Goal: Transaction & Acquisition: Purchase product/service

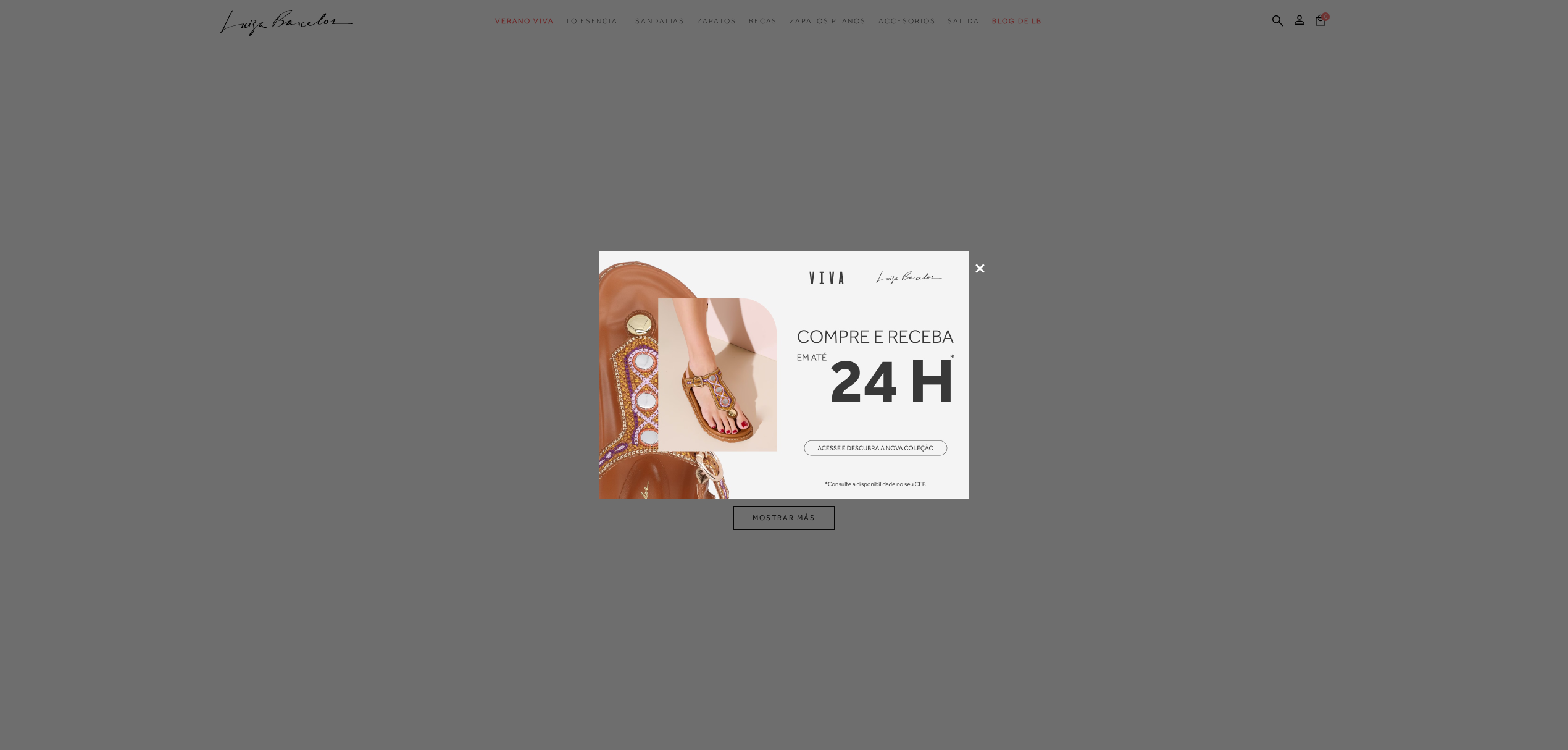
click at [940, 260] on div at bounding box center [784, 375] width 1568 height 750
click at [940, 257] on div at bounding box center [784, 375] width 1568 height 750
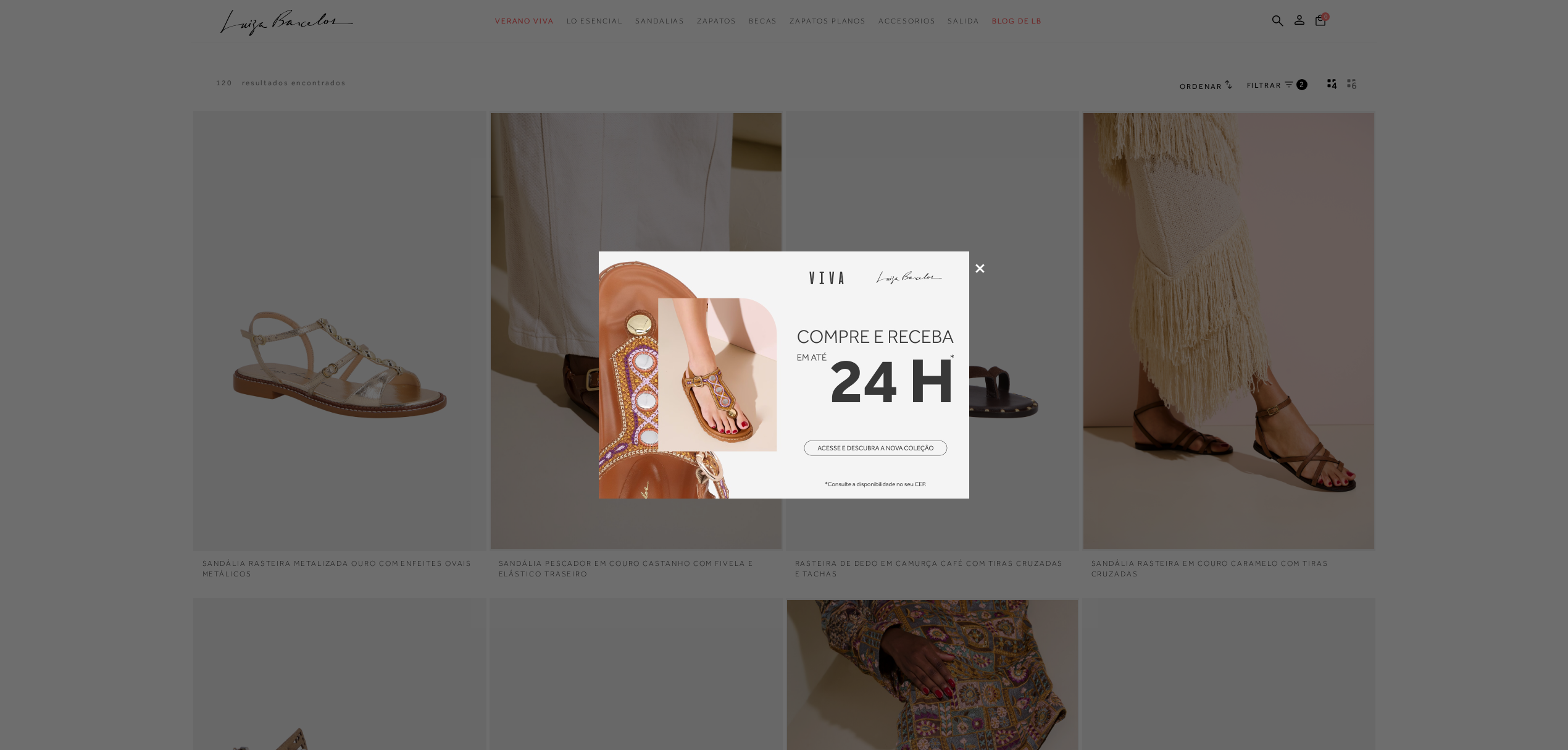
click at [940, 266] on icon at bounding box center [981, 269] width 9 height 9
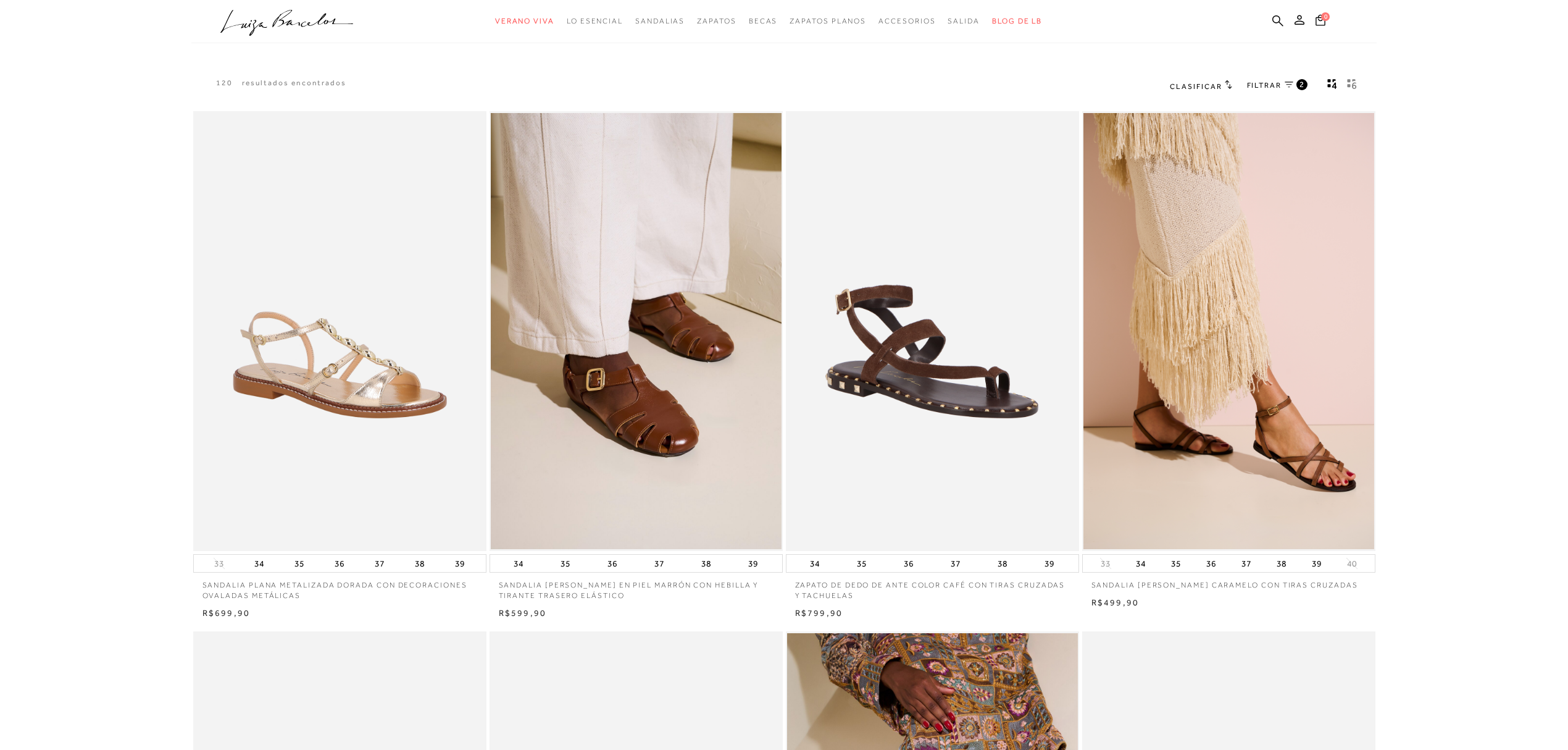
click at [940, 85] on font "FILTRAR" at bounding box center [1264, 85] width 35 height 8
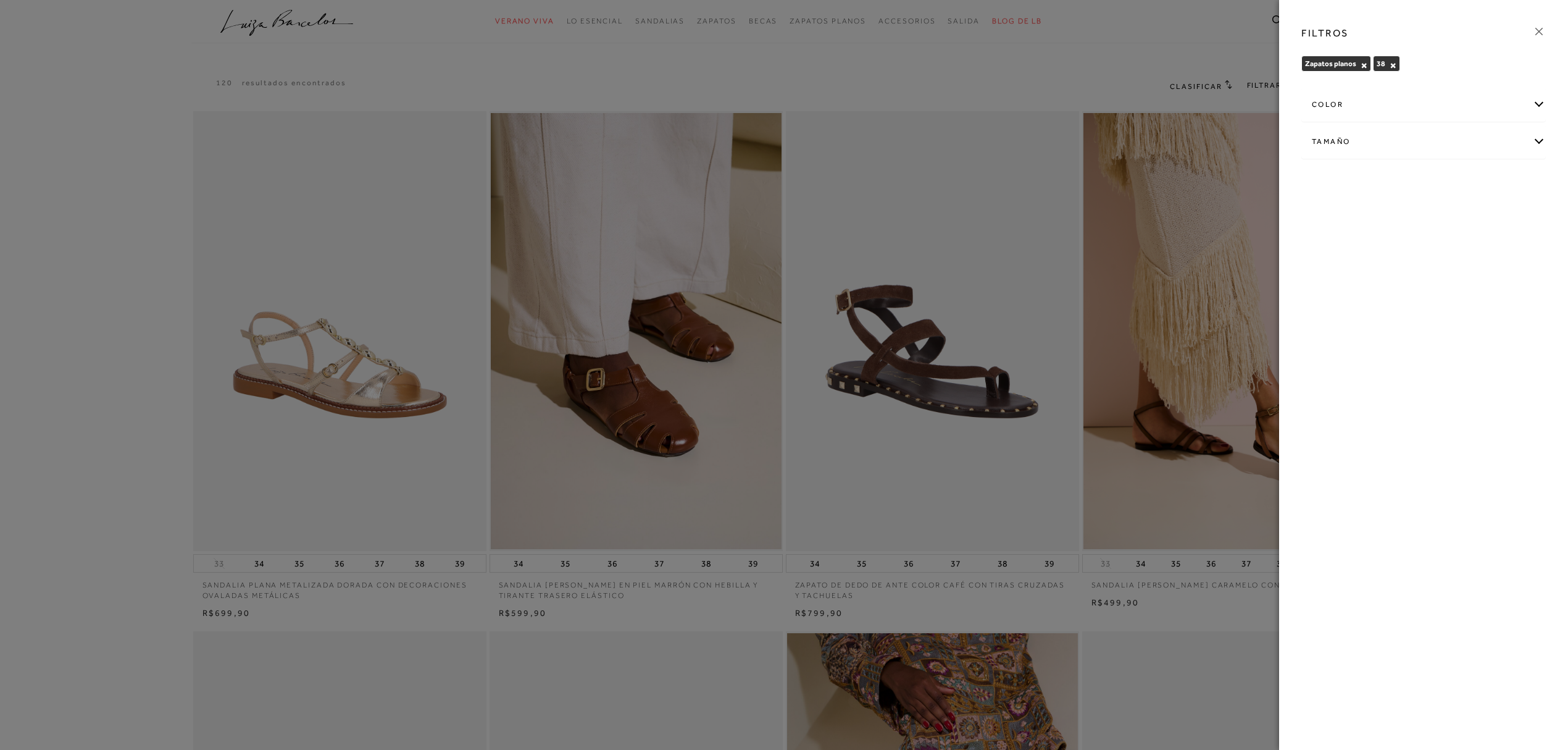
click at [940, 146] on div "Tamaño" at bounding box center [1424, 142] width 243 height 33
click at [940, 21] on div "FILTROS" at bounding box center [1424, 33] width 264 height 32
click at [940, 29] on div "FILTROS" at bounding box center [1424, 33] width 264 height 32
click at [940, 35] on icon at bounding box center [1539, 31] width 13 height 13
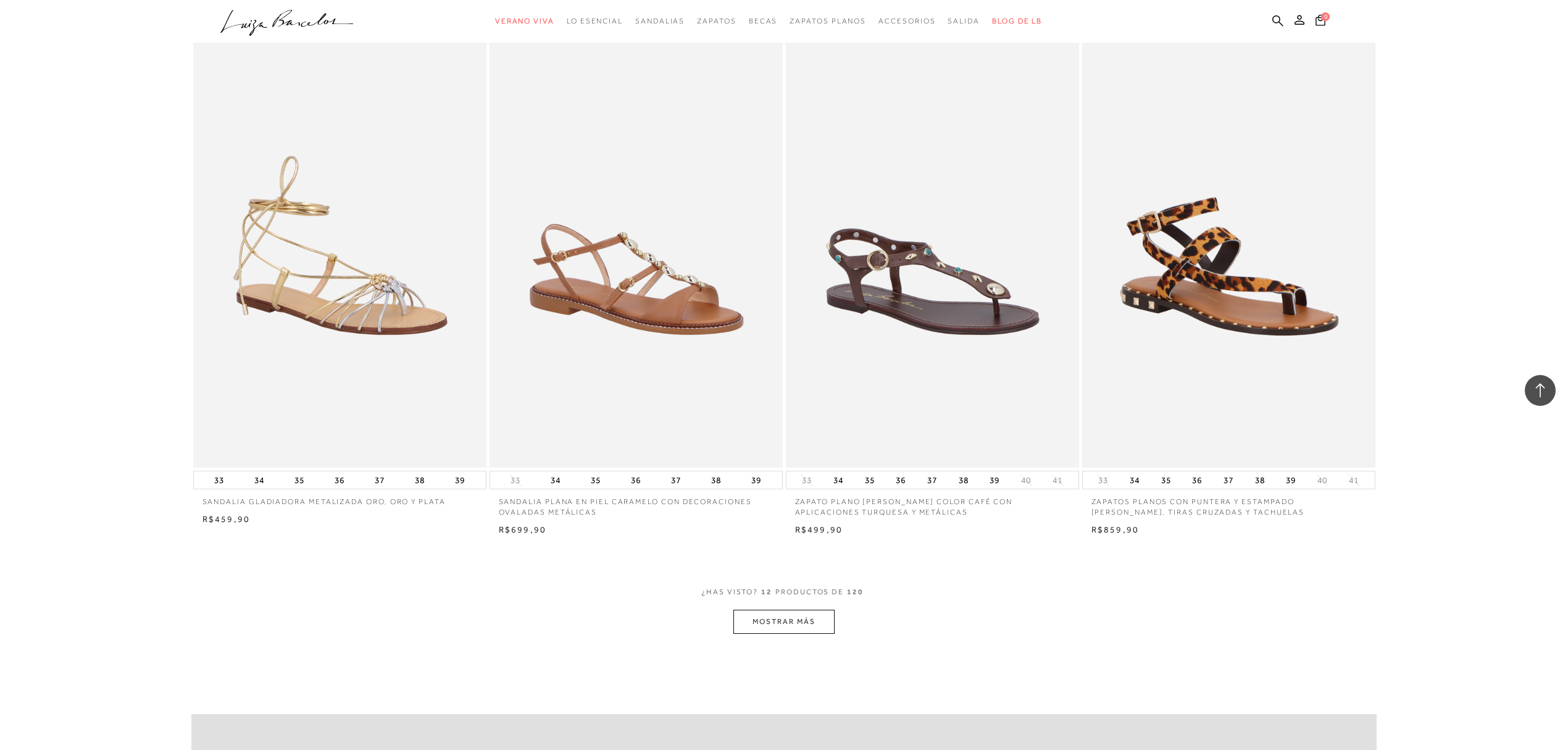
scroll to position [1318, 0]
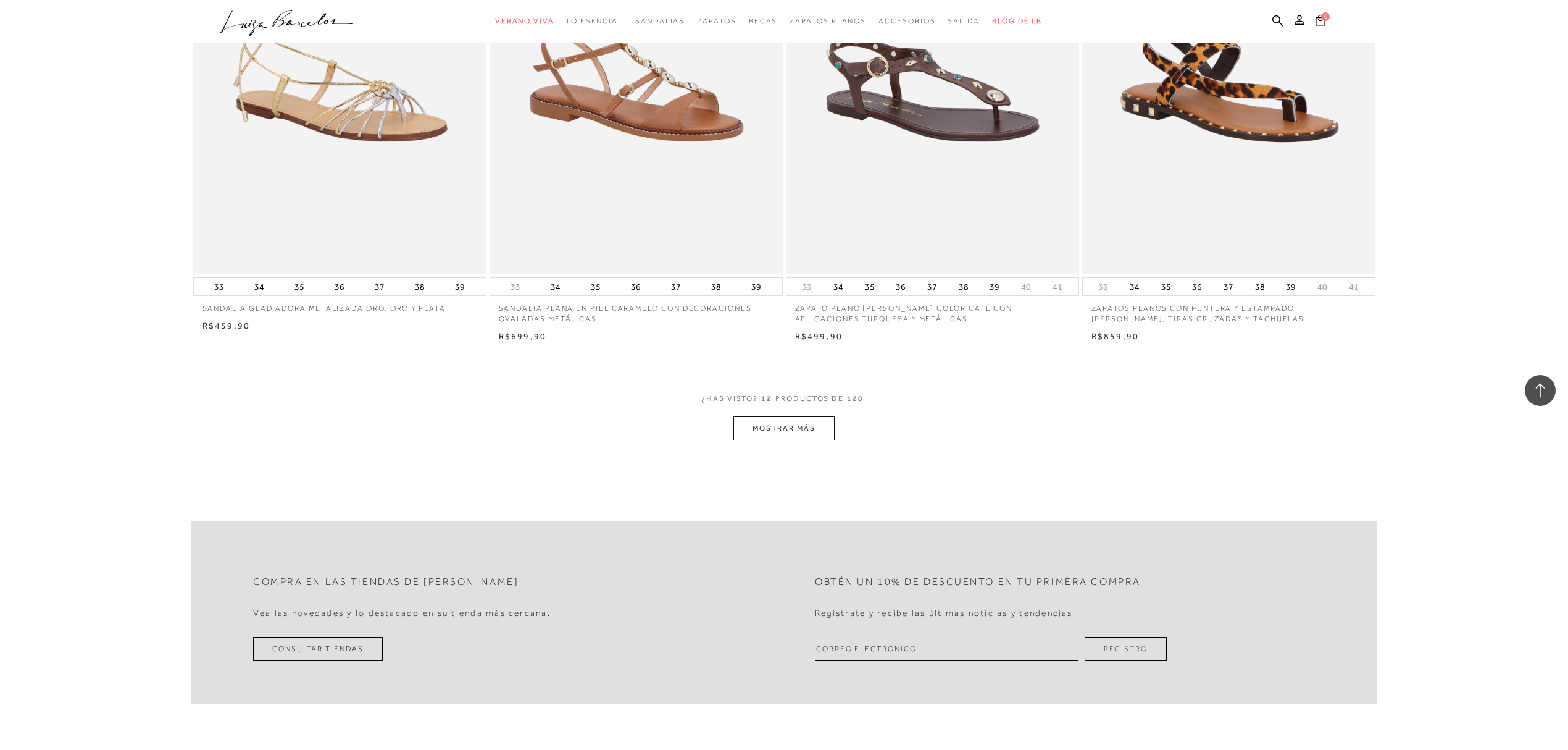
click at [788, 428] on font "MOSTRAR MÁS" at bounding box center [784, 427] width 62 height 8
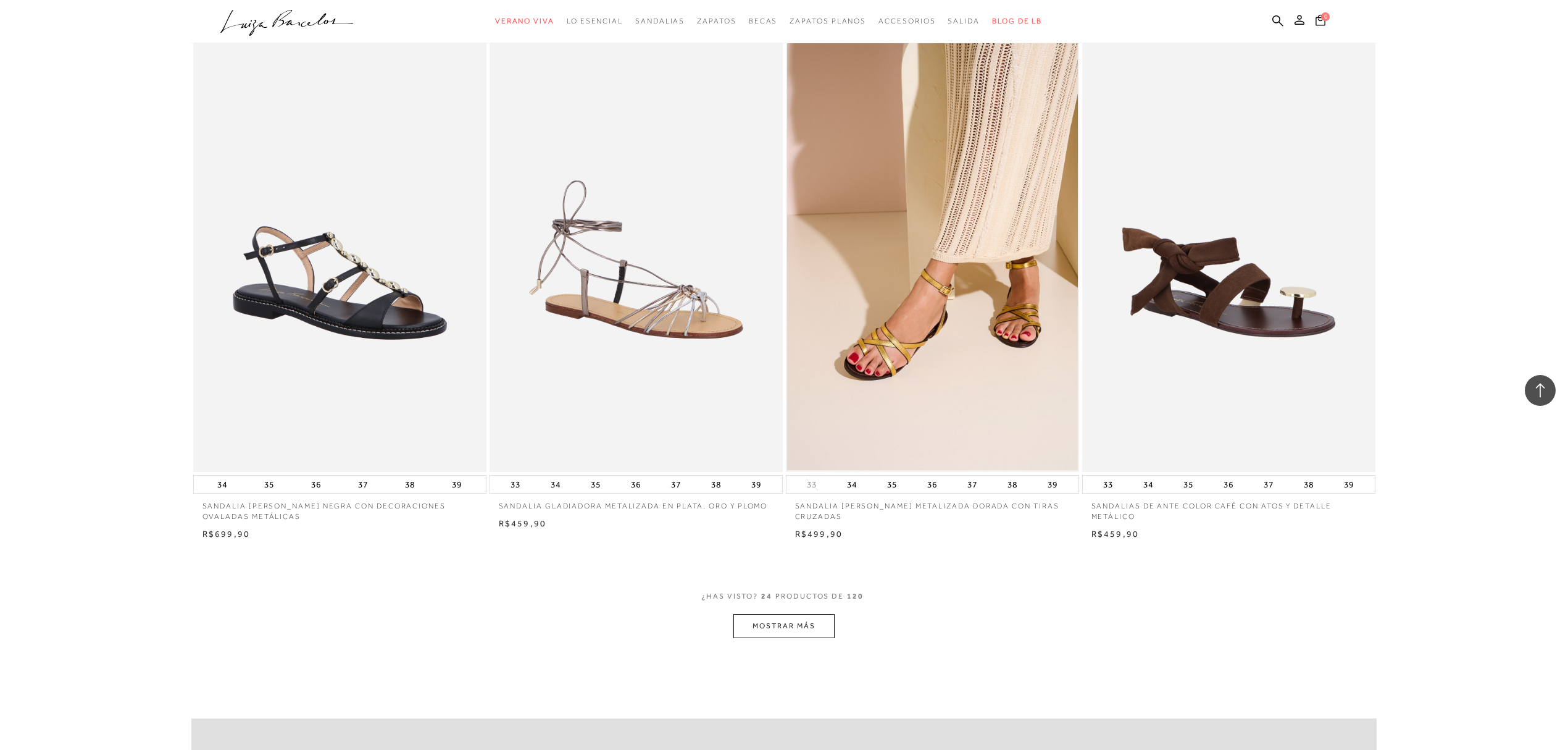
scroll to position [2718, 0]
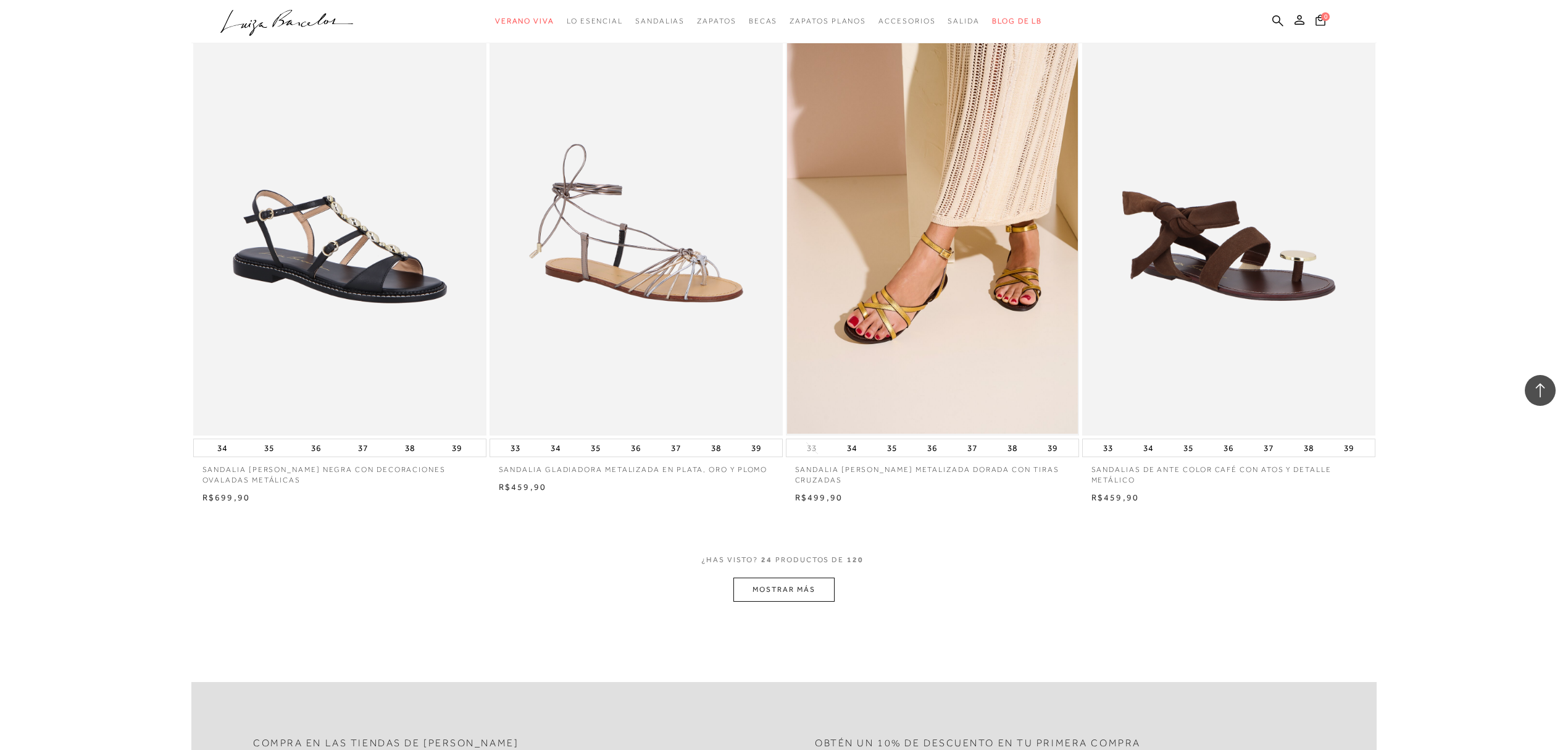
click at [783, 450] on font "MOSTRAR MÁS" at bounding box center [784, 589] width 62 height 8
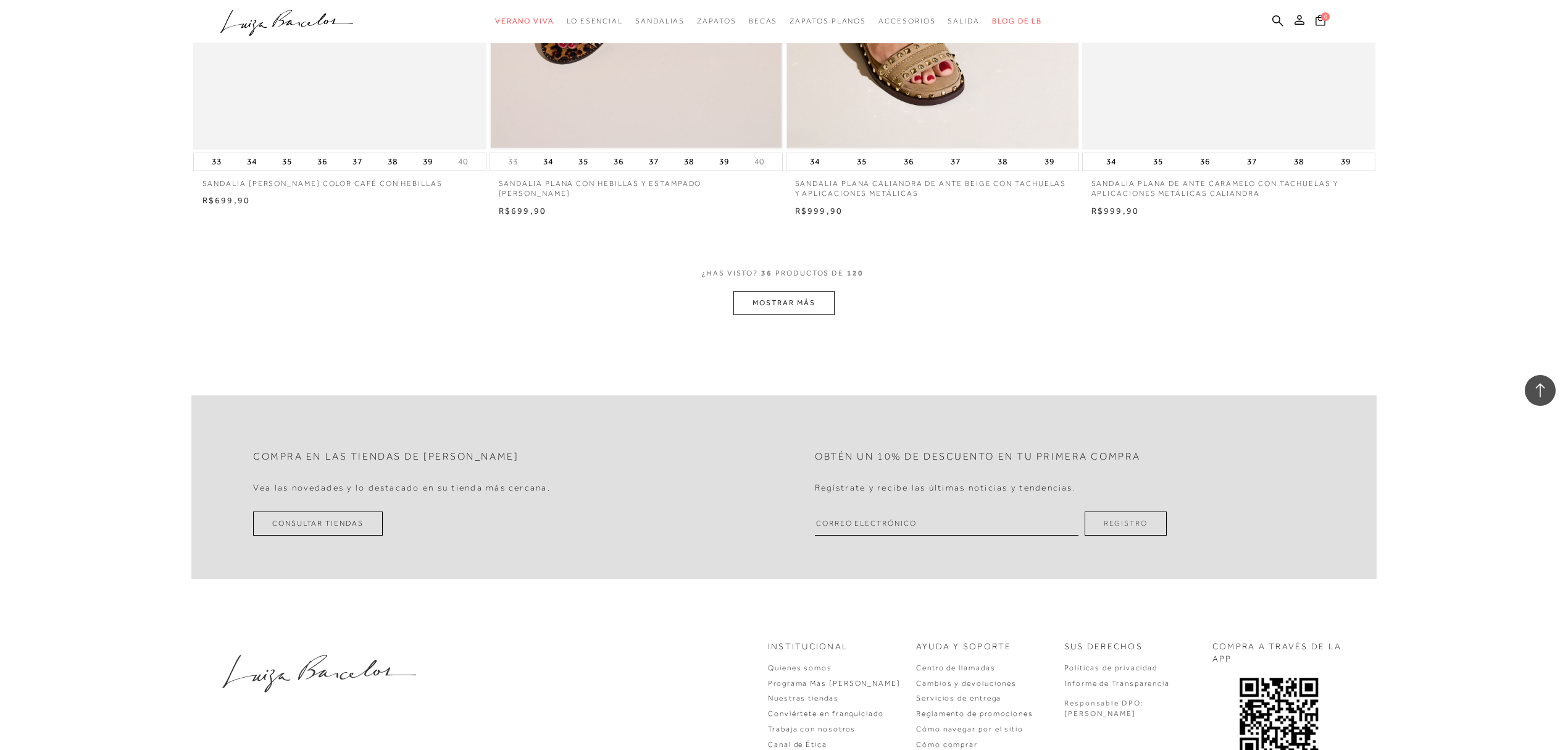
scroll to position [4530, 0]
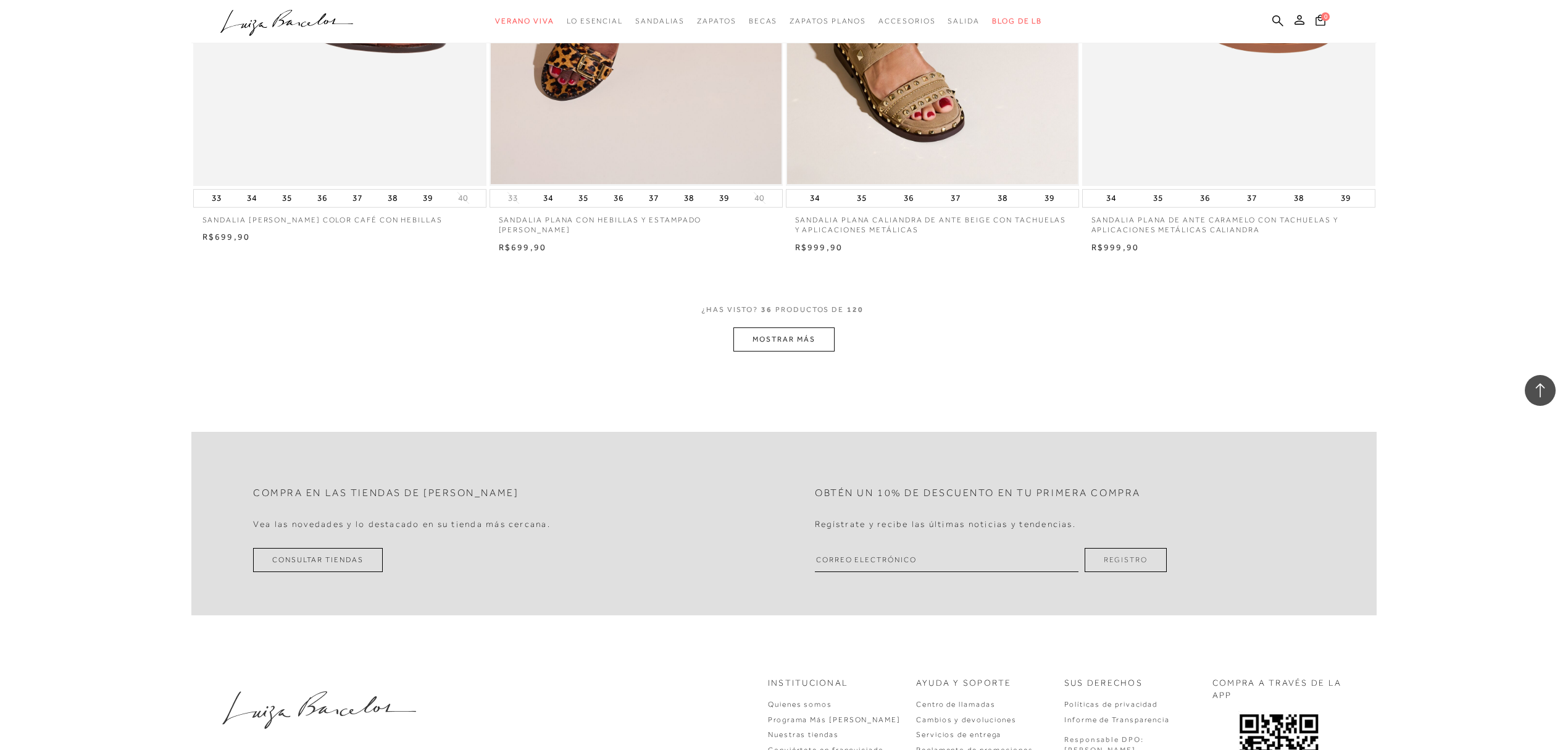
click at [798, 330] on button "MOSTRAR MÁS" at bounding box center [784, 340] width 101 height 25
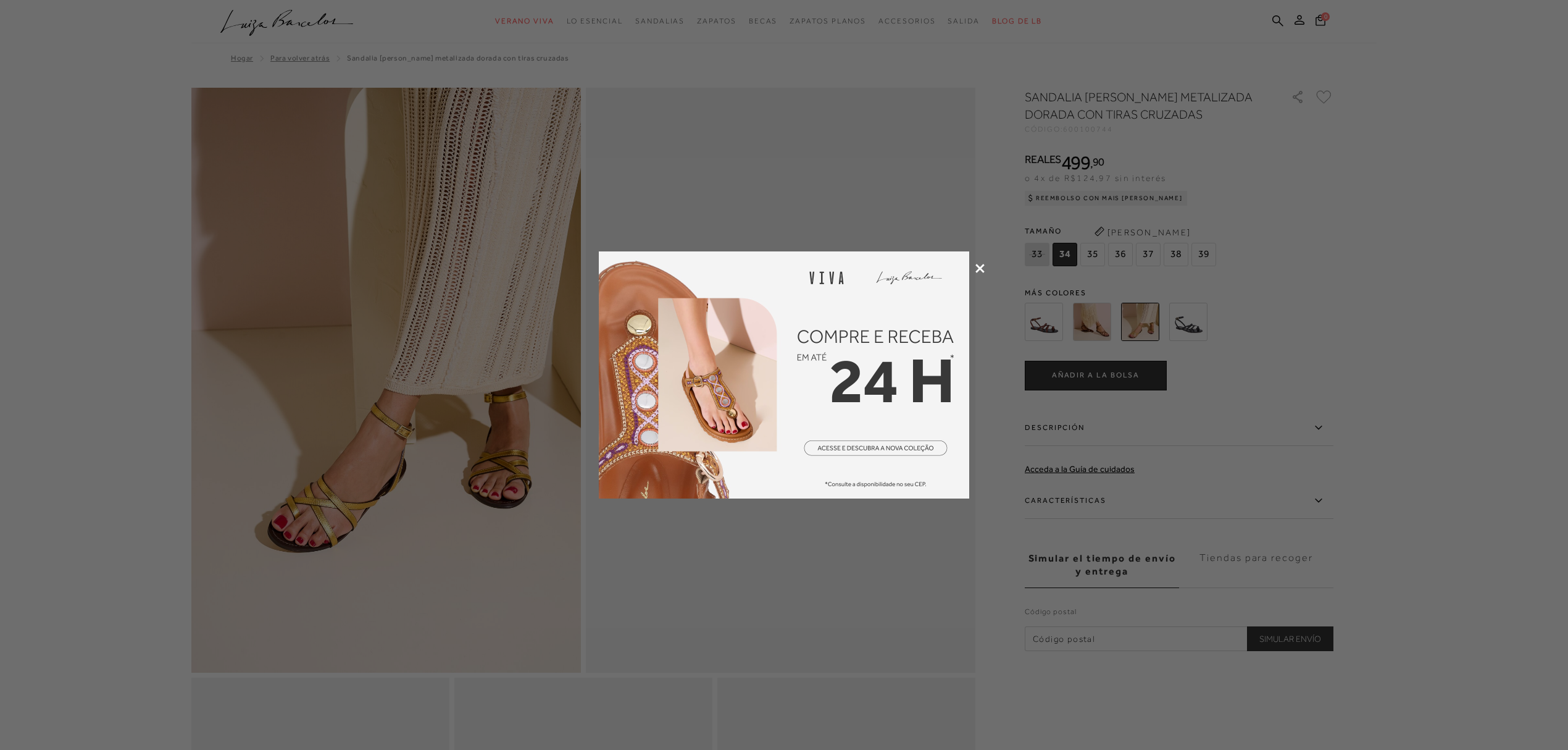
click at [977, 264] on icon at bounding box center [981, 269] width 9 height 9
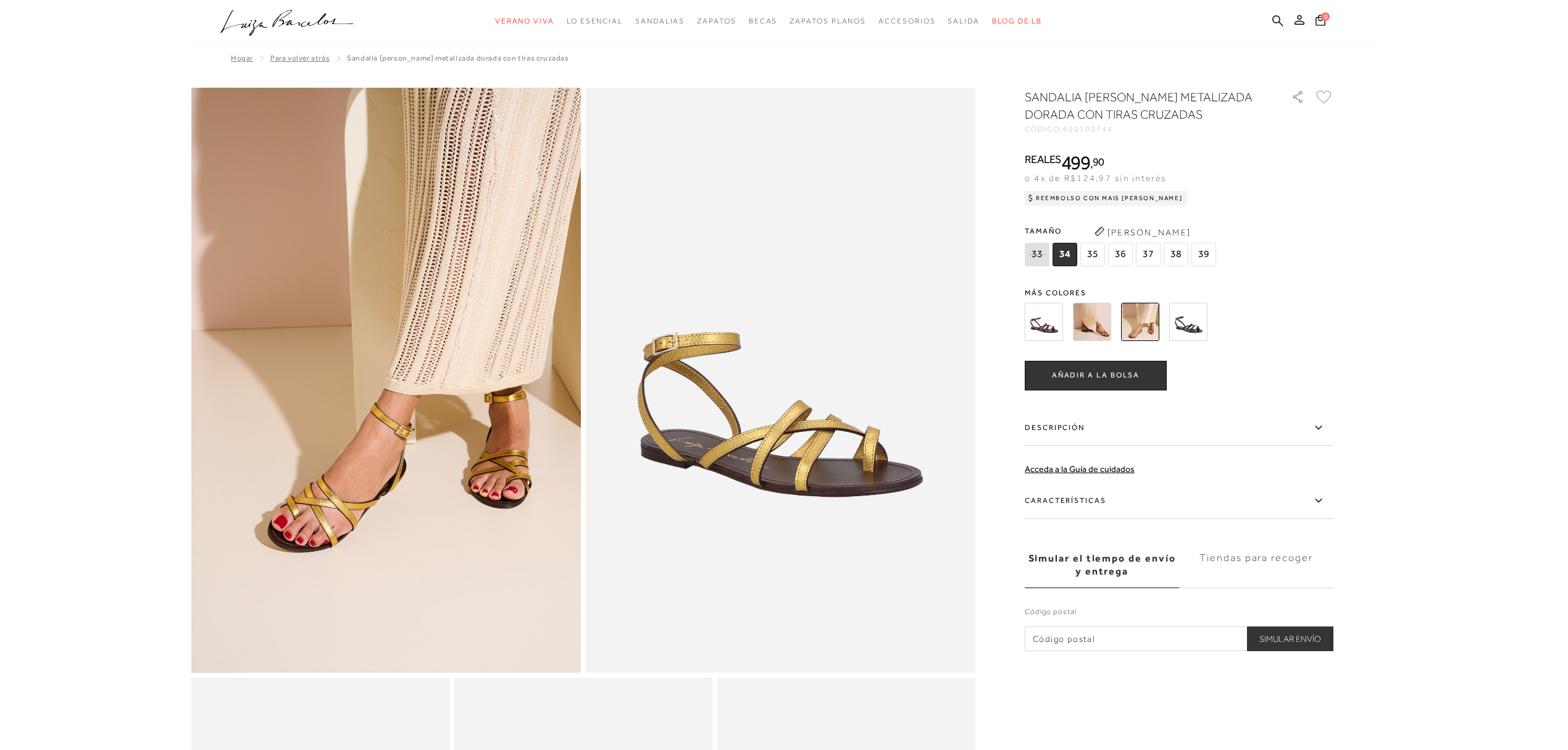
click at [1048, 309] on img at bounding box center [1044, 322] width 39 height 39
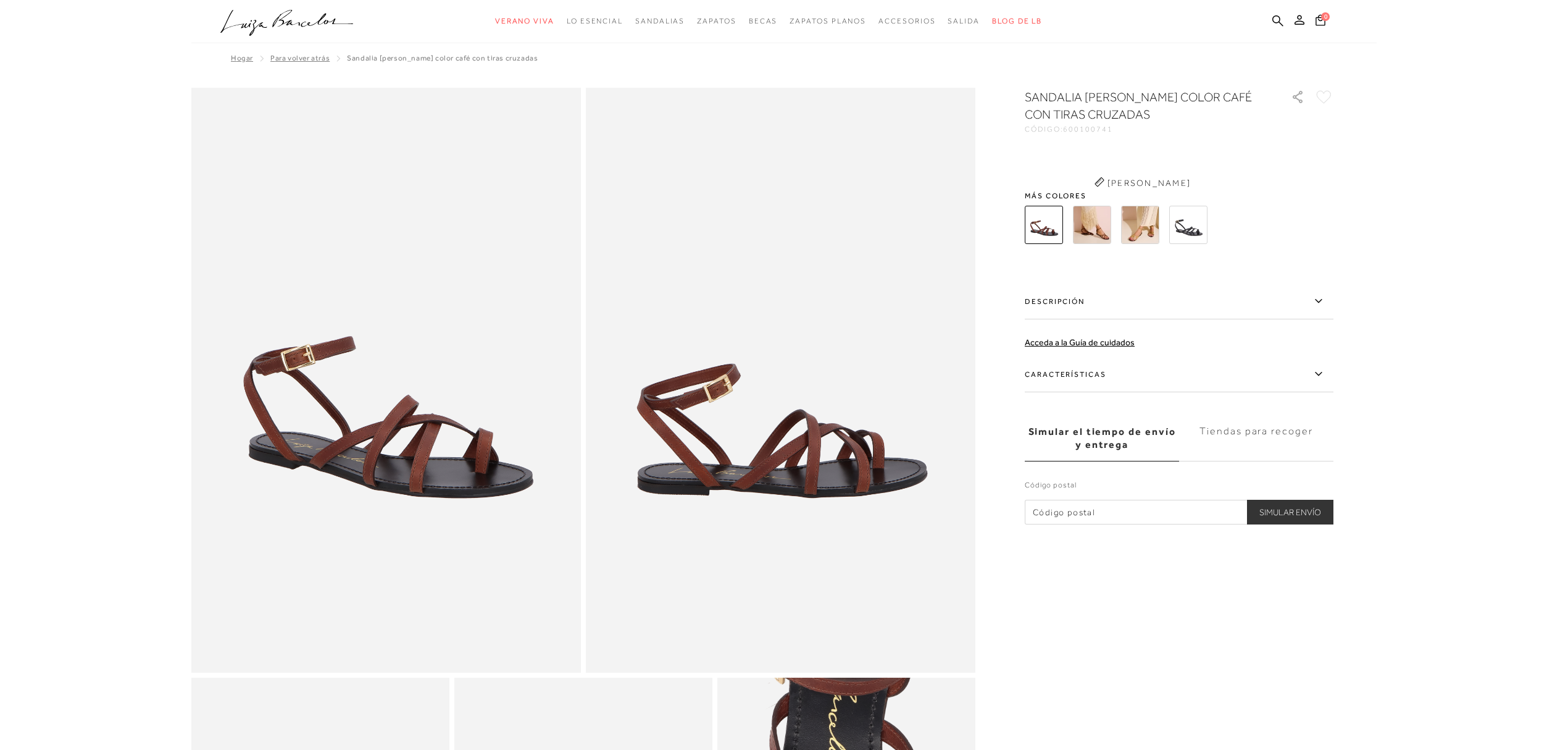
click at [1085, 238] on div "SANDALIA [PERSON_NAME] COLOR CAFÉ CON TIRAS CRUZADAS CÓDIGO: 600100741 × Debes …" at bounding box center [1179, 307] width 308 height 436
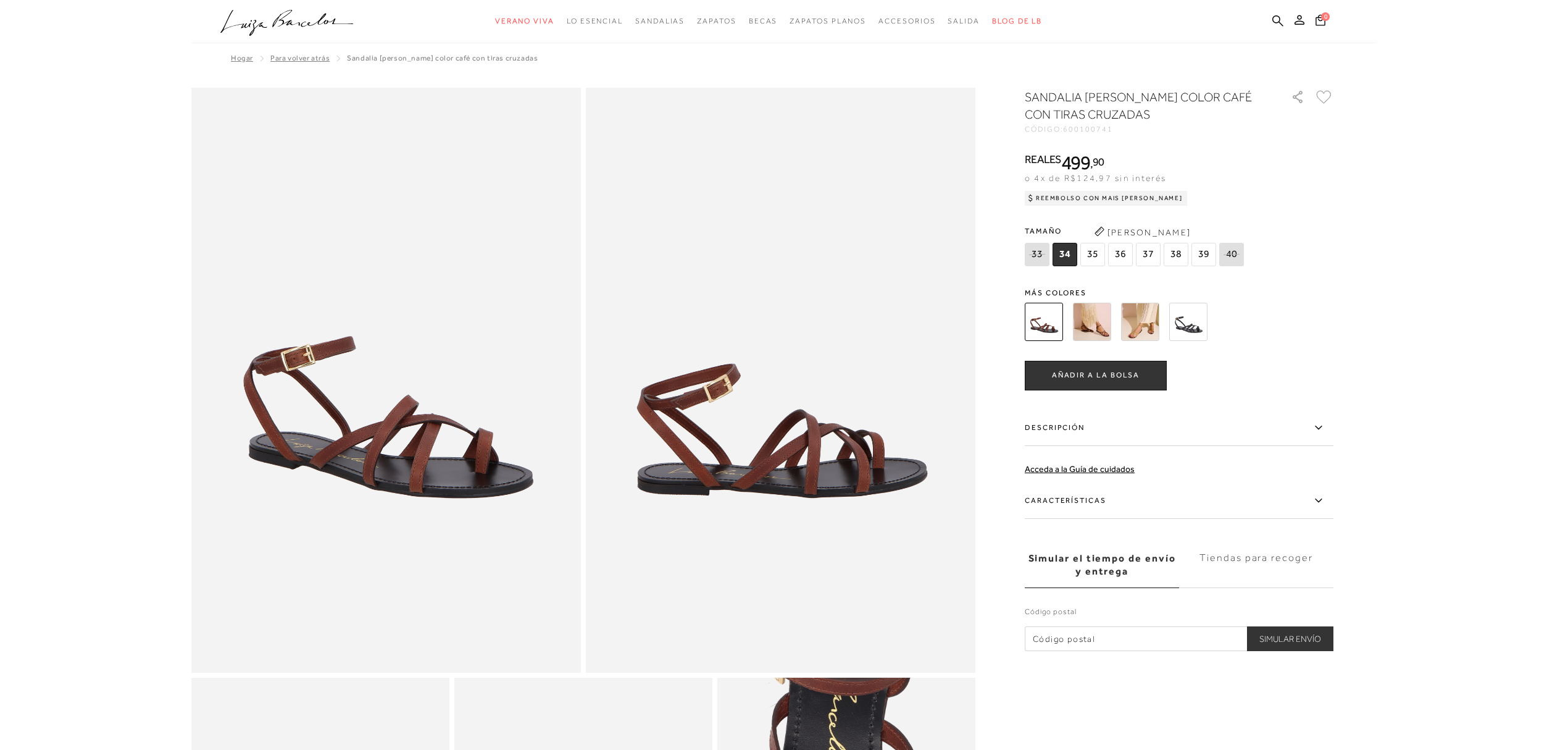
click at [1077, 325] on img at bounding box center [1092, 322] width 39 height 39
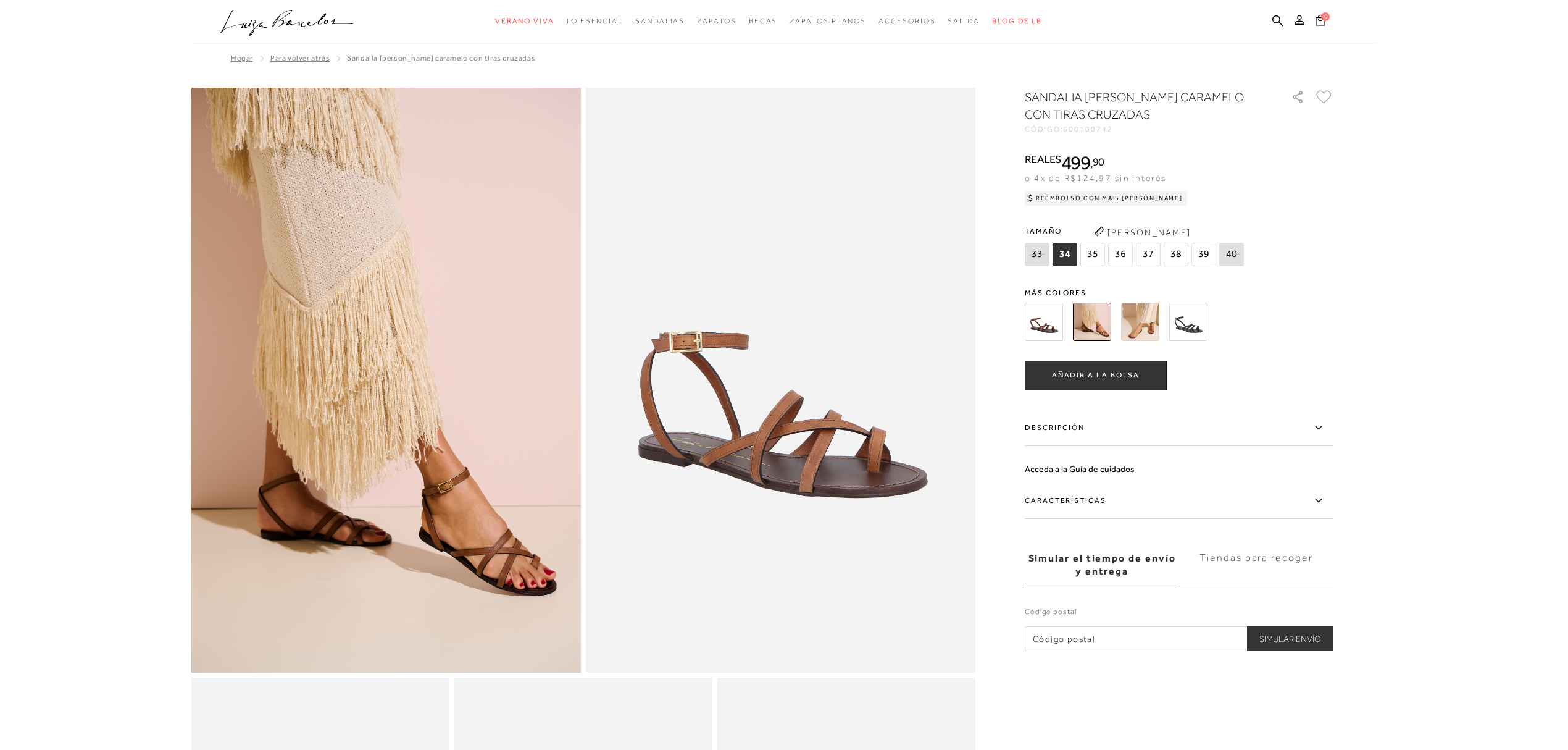
click at [1147, 326] on img at bounding box center [1140, 322] width 39 height 39
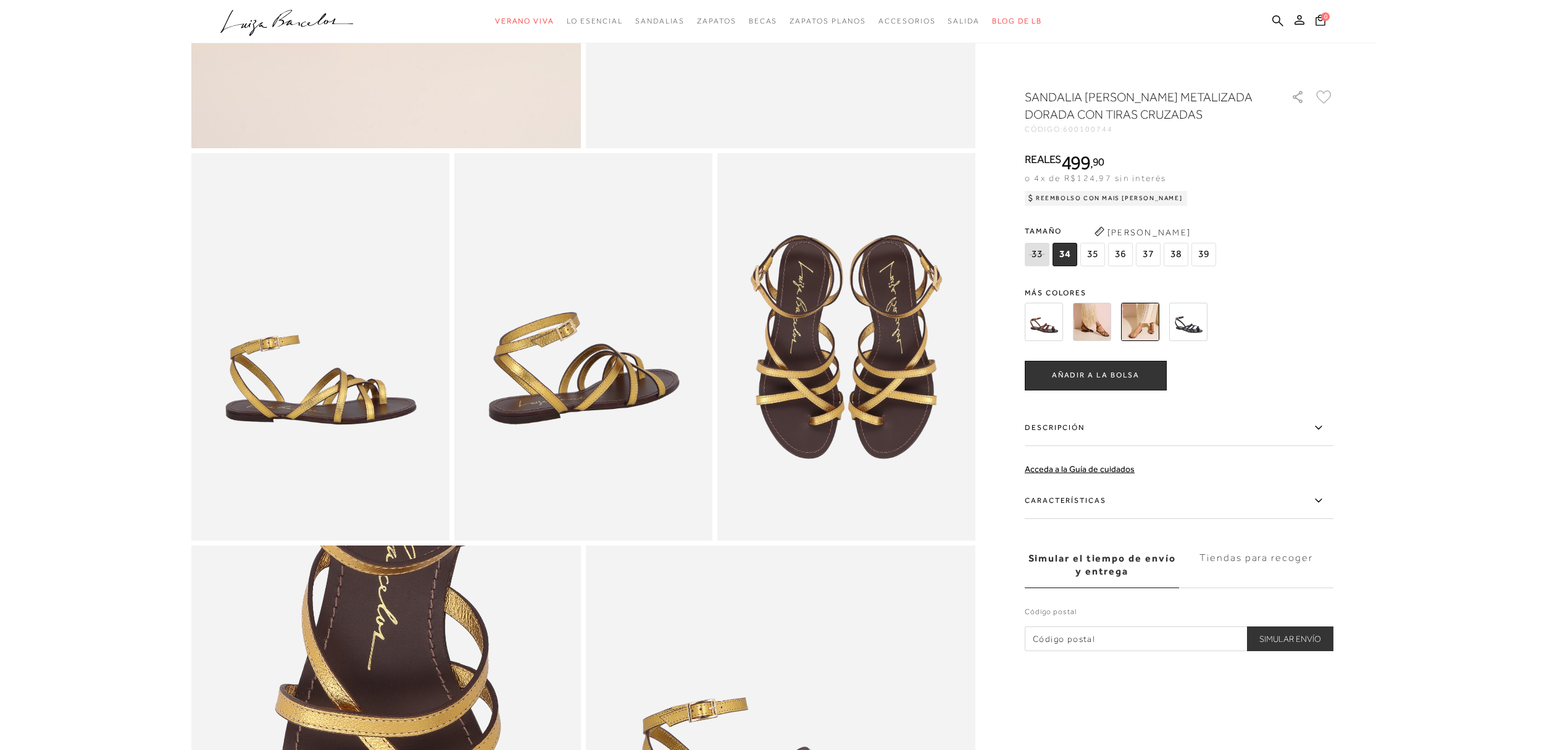
scroll to position [494, 0]
